Goal: Task Accomplishment & Management: Use online tool/utility

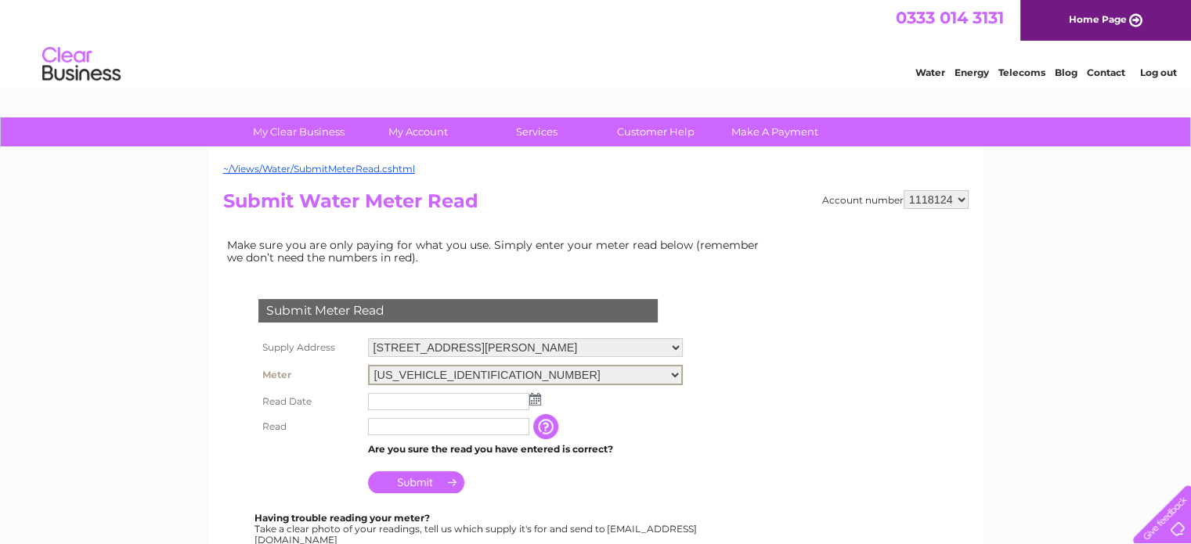
click at [508, 367] on select "[US_VEHICLE_IDENTIFICATION_NUMBER]" at bounding box center [525, 375] width 315 height 20
click at [508, 368] on select "[US_VEHICLE_IDENTIFICATION_NUMBER]" at bounding box center [525, 375] width 315 height 20
click at [485, 389] on td at bounding box center [525, 401] width 323 height 25
click at [485, 394] on input "text" at bounding box center [449, 401] width 163 height 19
click at [470, 400] on input "text" at bounding box center [449, 401] width 163 height 19
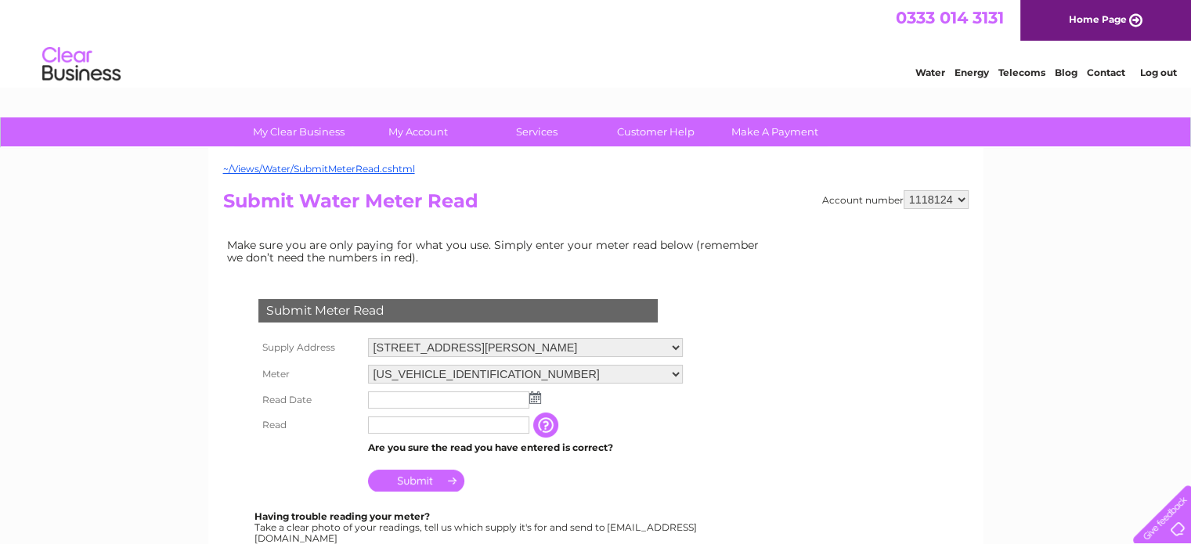
click at [537, 398] on img at bounding box center [535, 398] width 12 height 13
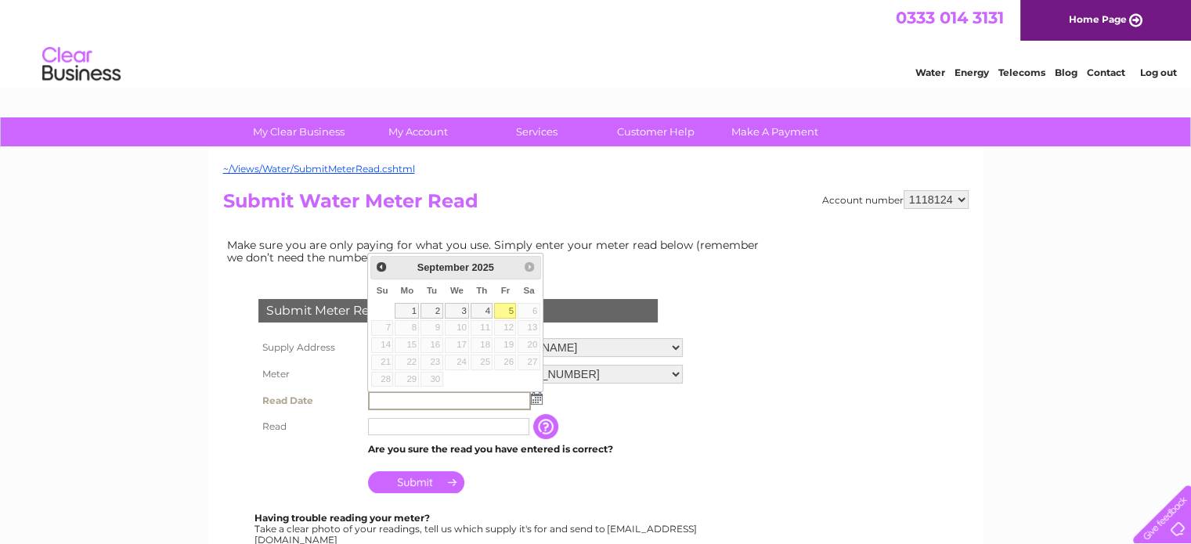
click at [504, 311] on link "5" at bounding box center [505, 311] width 22 height 16
type input "[DATE]"
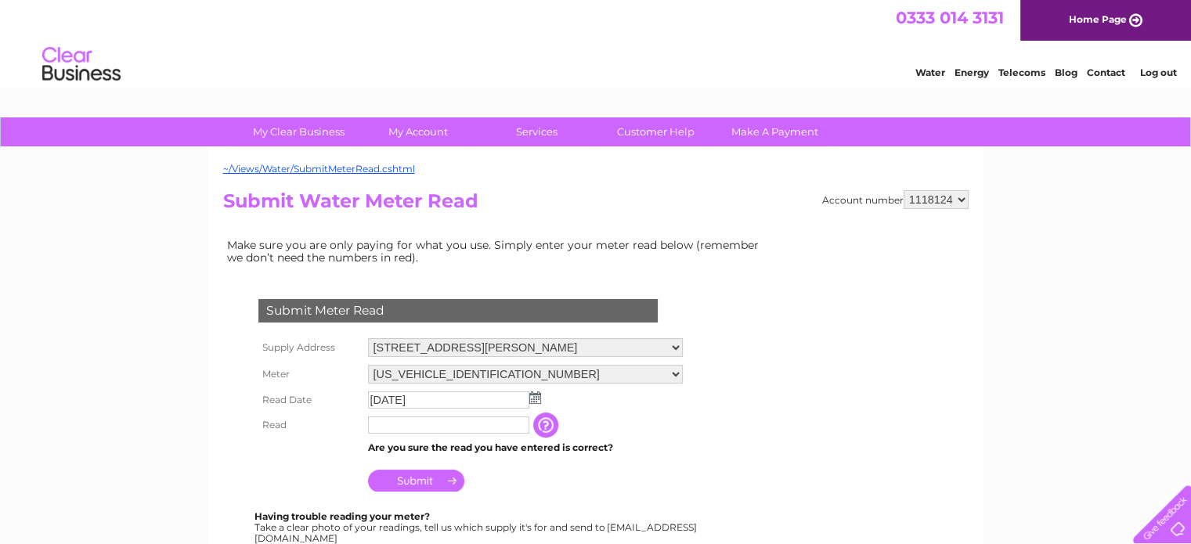
click at [450, 422] on input "text" at bounding box center [448, 425] width 161 height 17
type input "1950"
click at [546, 428] on input "button" at bounding box center [549, 426] width 28 height 25
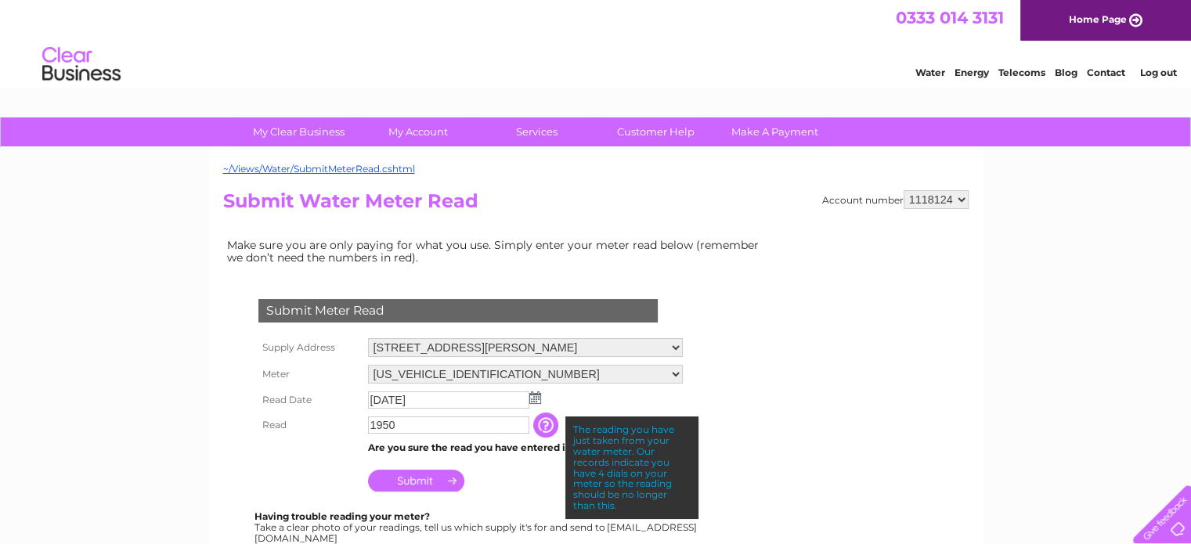
drag, startPoint x: 544, startPoint y: 424, endPoint x: 472, endPoint y: 471, distance: 85.8
click at [544, 428] on input "button" at bounding box center [547, 425] width 28 height 25
click at [457, 477] on input "Submit" at bounding box center [416, 481] width 96 height 22
